Goal: Browse casually

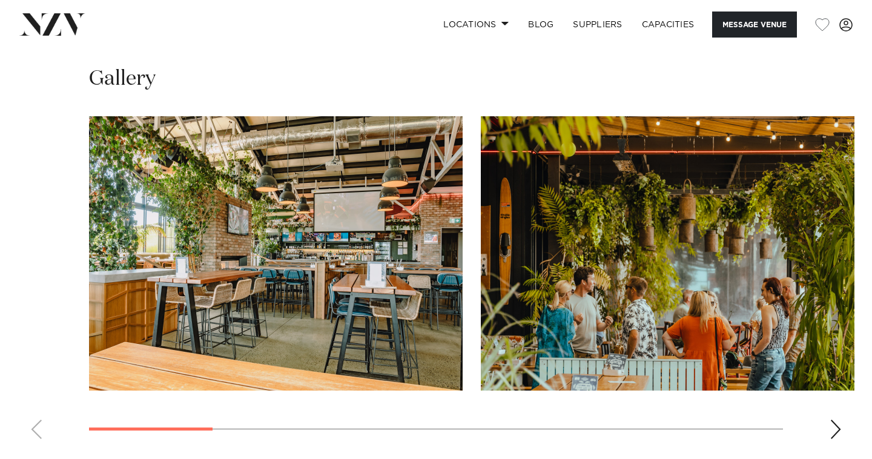
scroll to position [1150, 0]
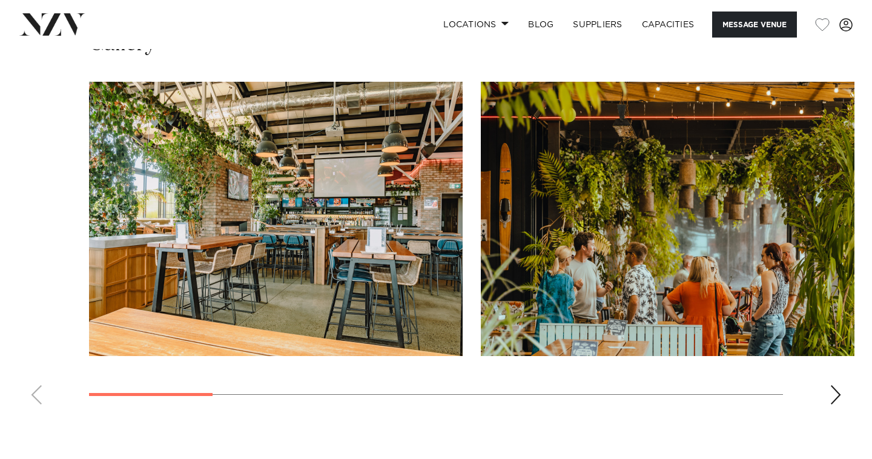
click at [834, 390] on div "Next slide" at bounding box center [836, 394] width 12 height 19
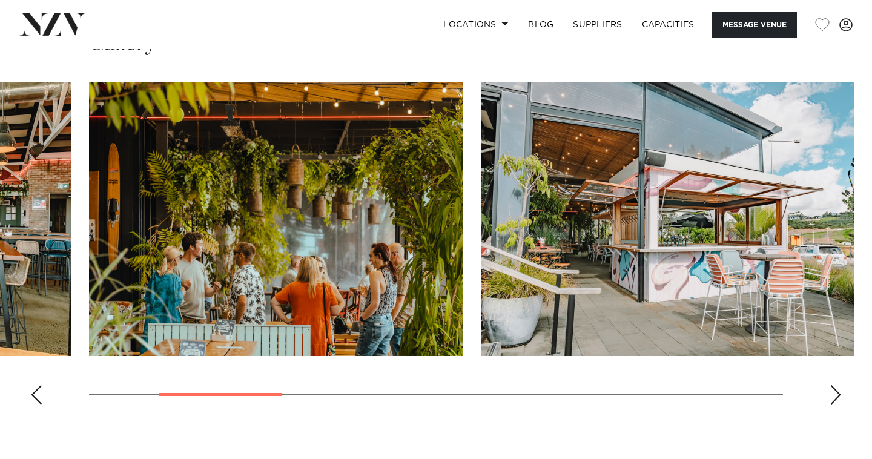
click at [834, 390] on div "Next slide" at bounding box center [836, 394] width 12 height 19
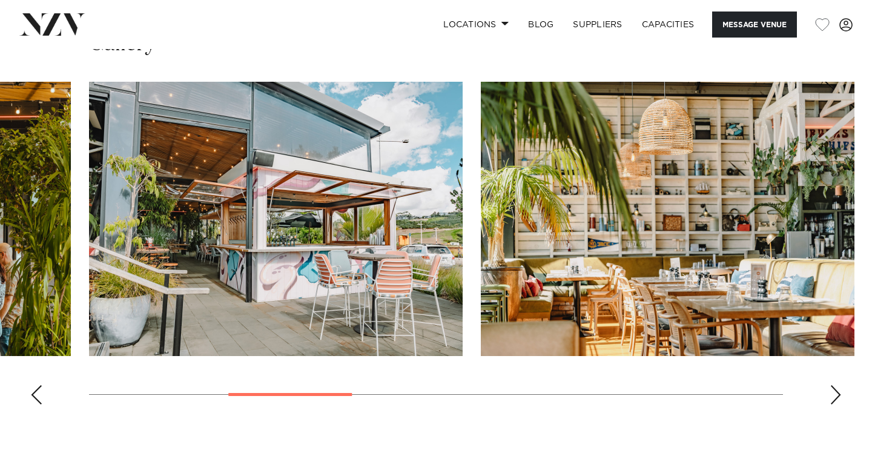
click at [834, 390] on div "Next slide" at bounding box center [836, 394] width 12 height 19
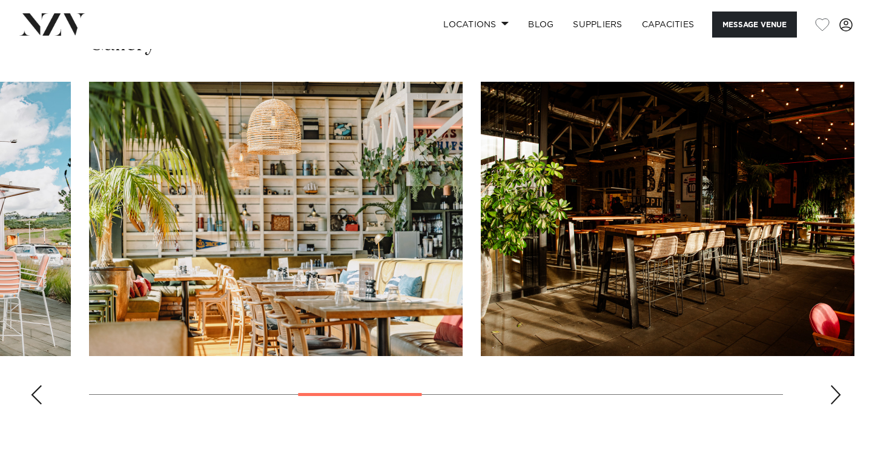
click at [834, 390] on div "Next slide" at bounding box center [836, 394] width 12 height 19
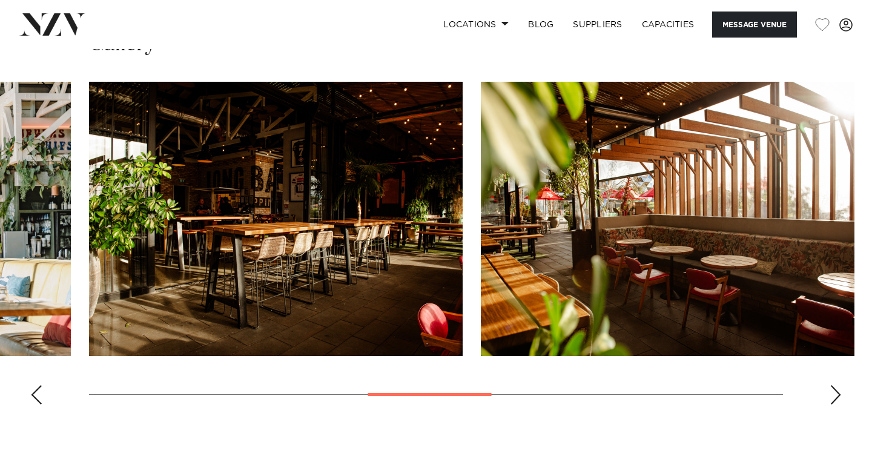
click at [834, 390] on div "Next slide" at bounding box center [836, 394] width 12 height 19
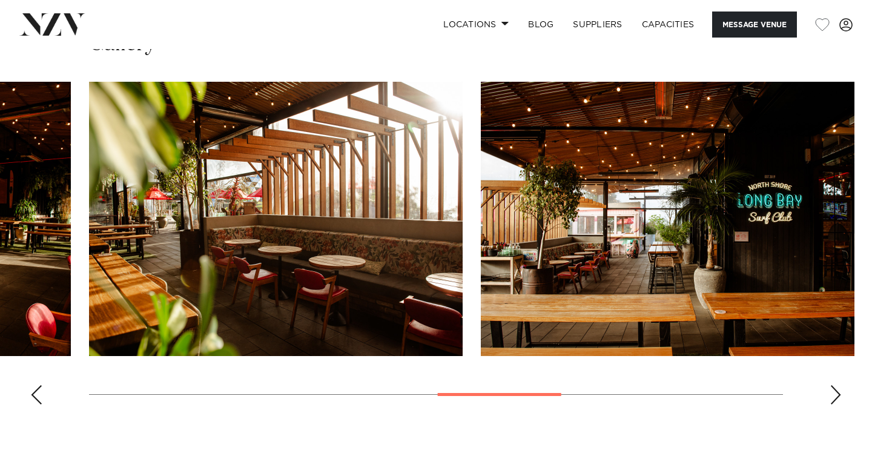
click at [834, 390] on div "Next slide" at bounding box center [836, 394] width 12 height 19
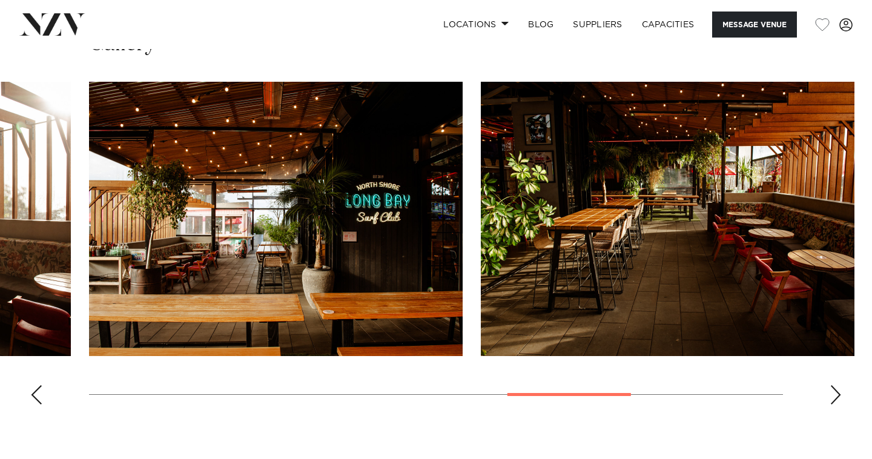
click at [834, 390] on div "Next slide" at bounding box center [836, 394] width 12 height 19
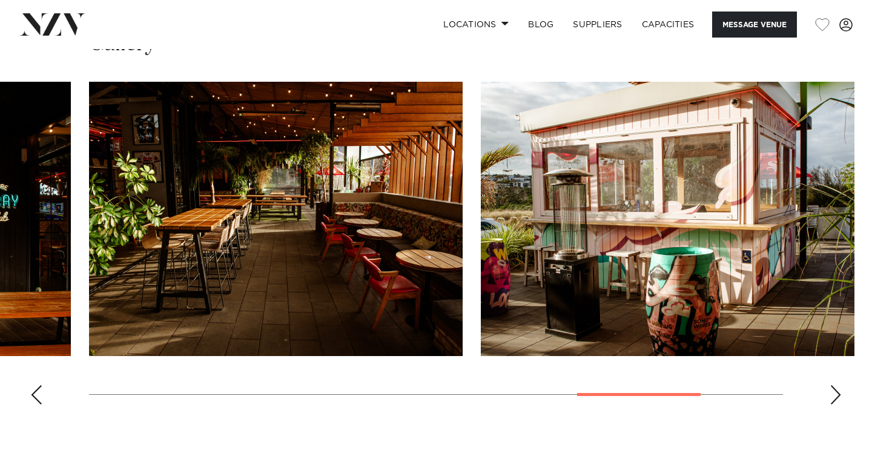
click at [834, 390] on div "Next slide" at bounding box center [836, 394] width 12 height 19
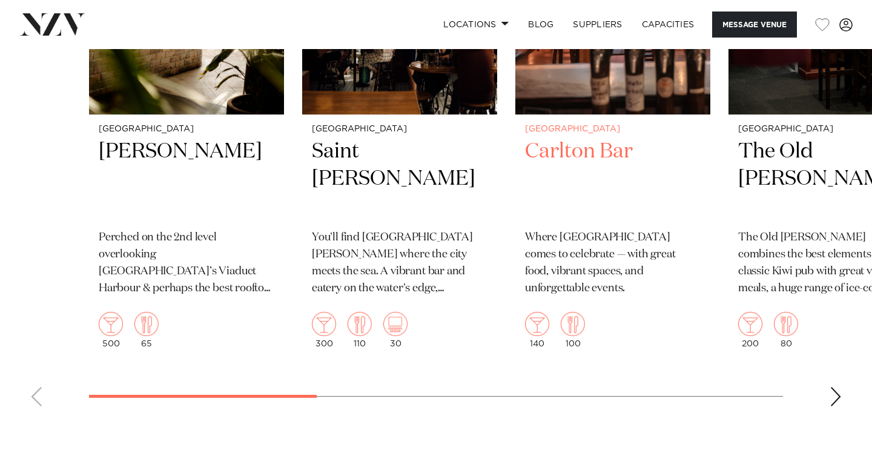
scroll to position [1817, 0]
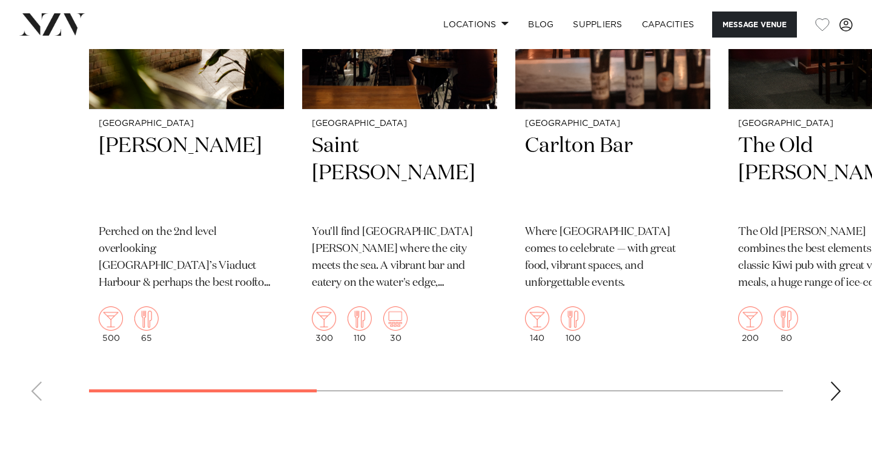
click at [831, 388] on div "Next slide" at bounding box center [836, 391] width 12 height 19
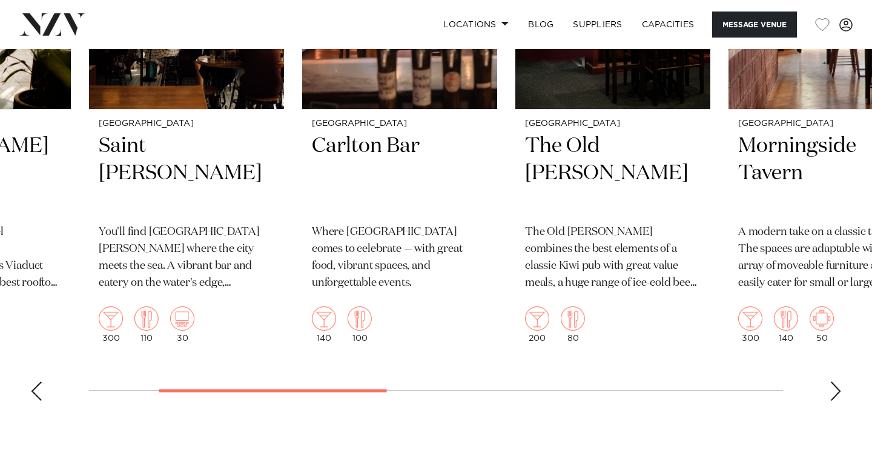
click at [835, 390] on div "Next slide" at bounding box center [836, 391] width 12 height 19
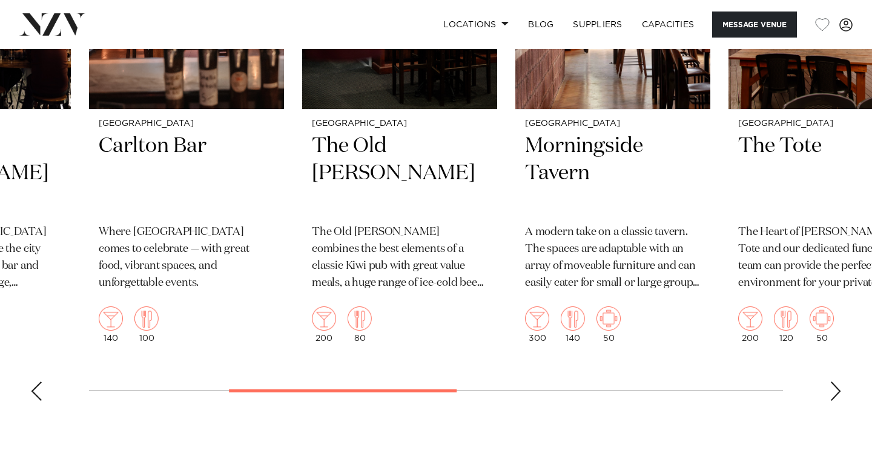
click at [835, 390] on div "Next slide" at bounding box center [836, 391] width 12 height 19
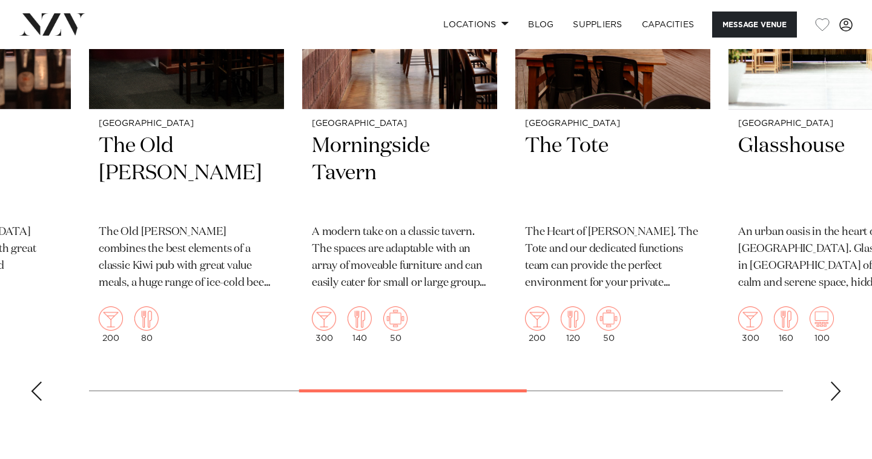
click at [835, 390] on div "Next slide" at bounding box center [836, 391] width 12 height 19
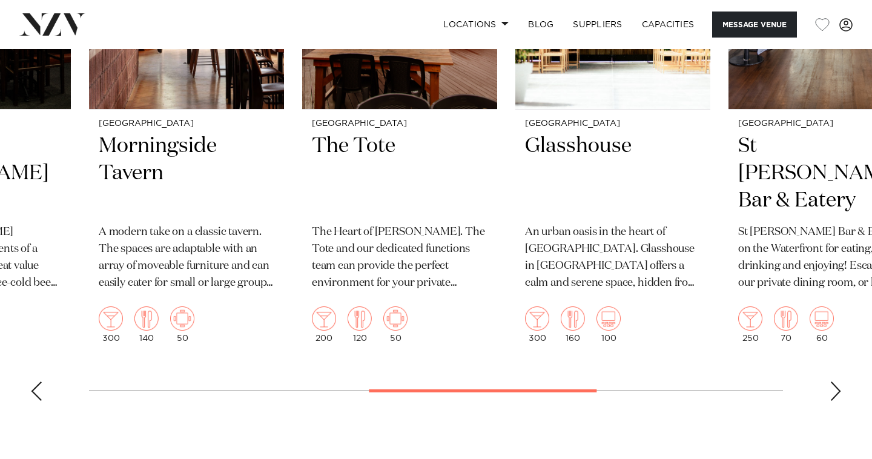
click at [835, 390] on div "Next slide" at bounding box center [836, 391] width 12 height 19
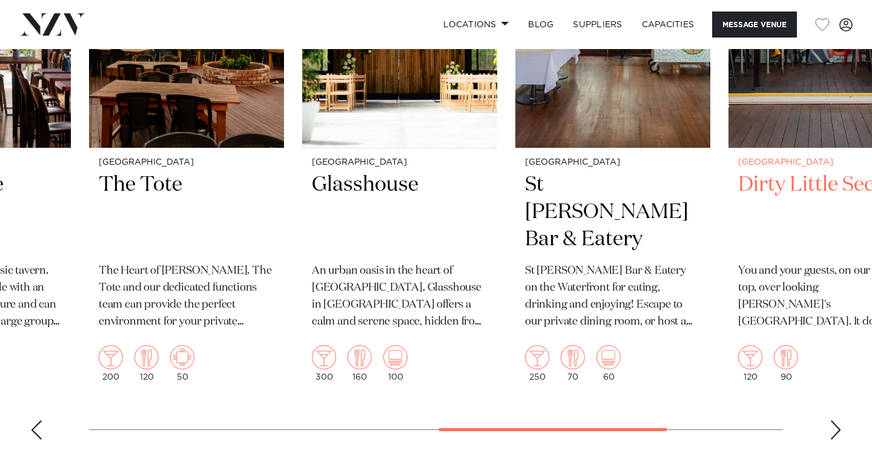
scroll to position [1782, 0]
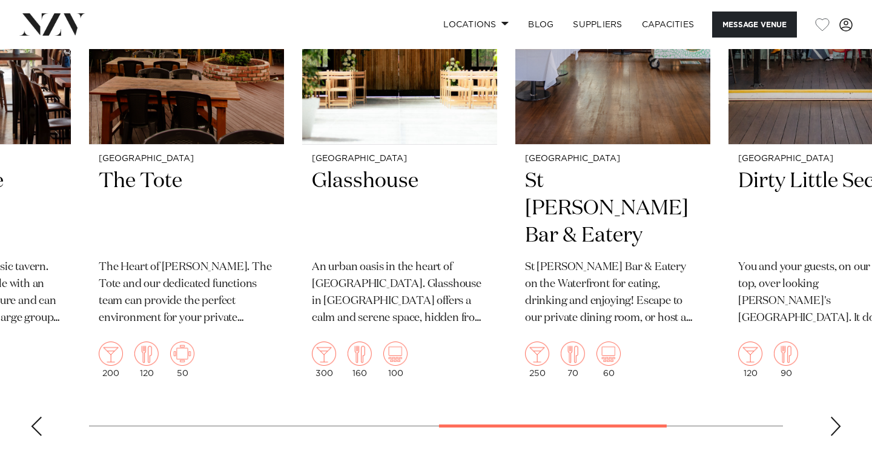
click at [832, 423] on div "Next slide" at bounding box center [836, 426] width 12 height 19
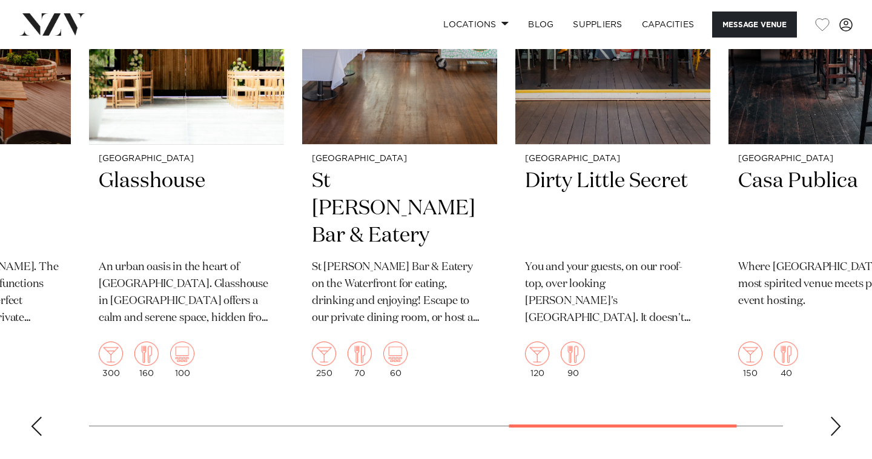
click at [838, 423] on div "Next slide" at bounding box center [836, 426] width 12 height 19
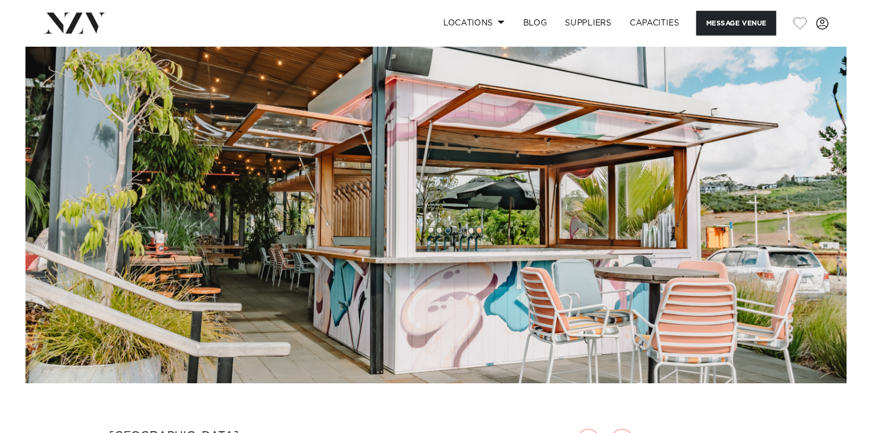
scroll to position [0, 0]
